Goal: Information Seeking & Learning: Learn about a topic

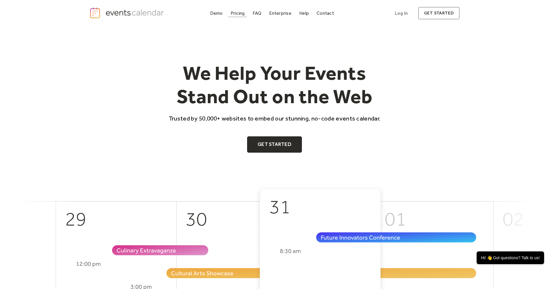
click at [240, 13] on div "Pricing" at bounding box center [238, 13] width 14 height 3
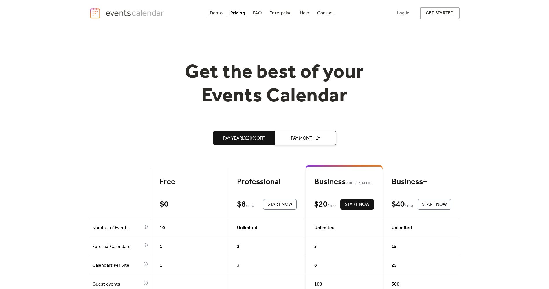
click at [217, 13] on div "Demo" at bounding box center [216, 13] width 13 height 3
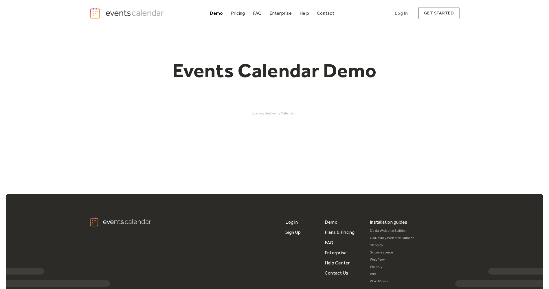
drag, startPoint x: 280, startPoint y: 111, endPoint x: 280, endPoint y: 101, distance: 10.1
click at [280, 111] on div "Loading the Events Calendar..." at bounding box center [274, 113] width 370 height 4
